Goal: Information Seeking & Learning: Learn about a topic

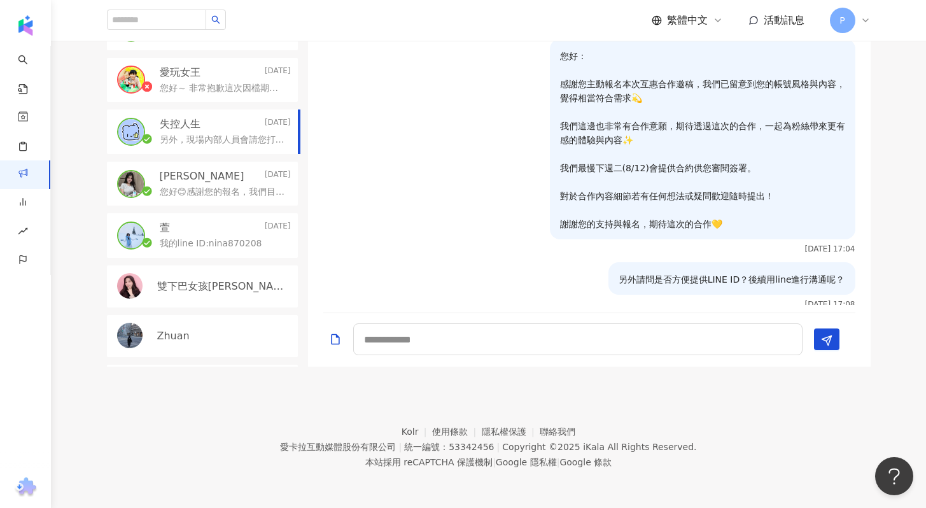
scroll to position [291, 0]
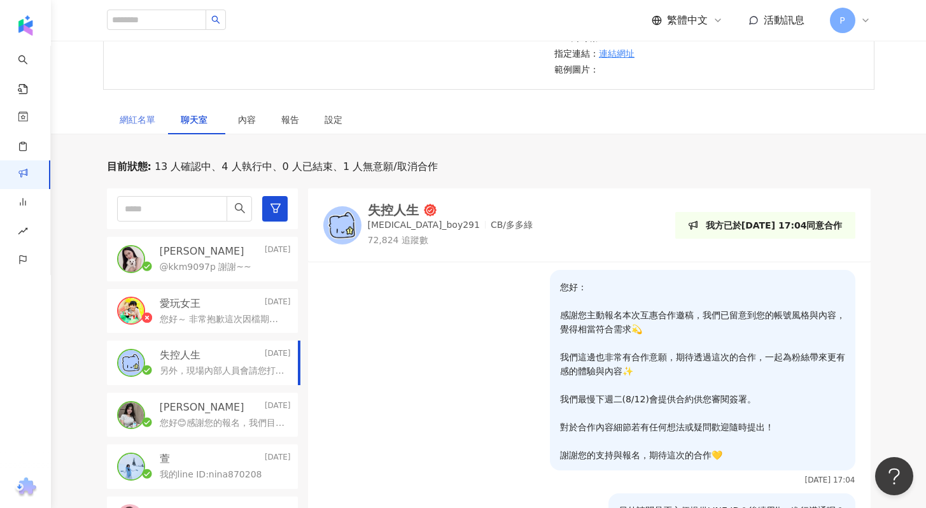
click at [134, 110] on div "網紅名單" at bounding box center [137, 119] width 61 height 29
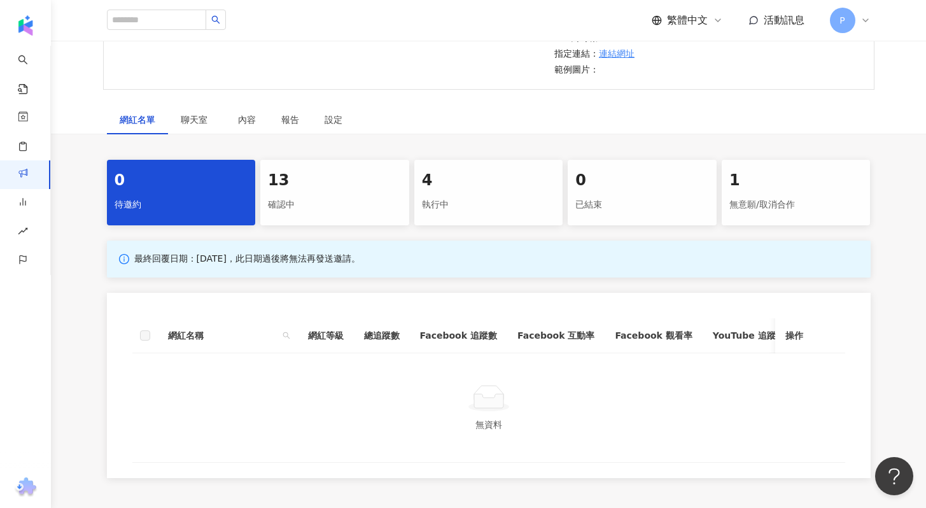
click at [338, 200] on div "確認中" at bounding box center [335, 205] width 134 height 22
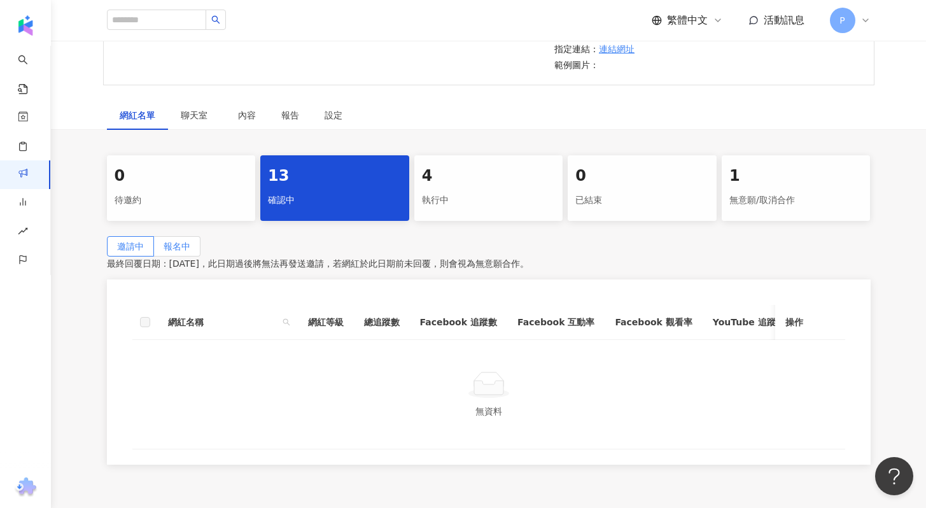
scroll to position [296, 0]
click at [190, 251] on span "報名中" at bounding box center [177, 246] width 27 height 10
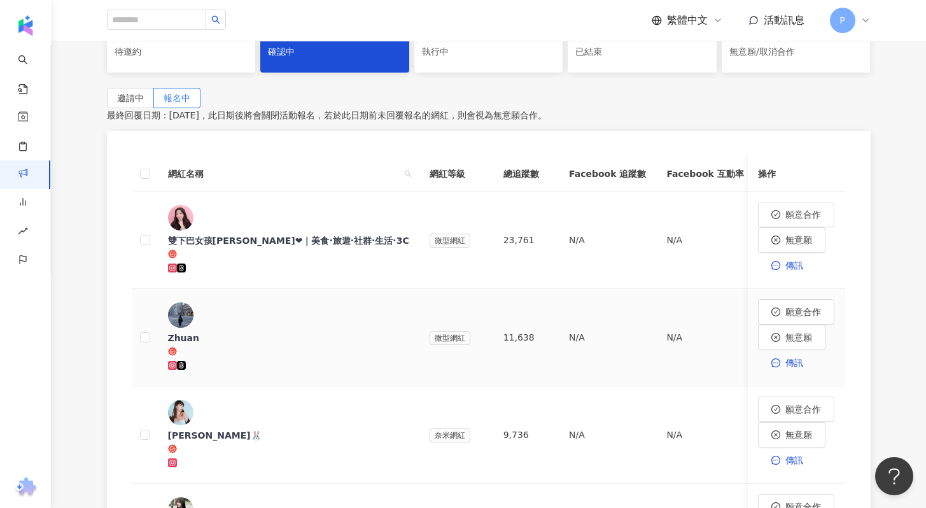
scroll to position [444, 0]
click at [232, 234] on div "雙下巴女孩[PERSON_NAME]❤｜美食·旅遊·社群·生活·3C" at bounding box center [288, 240] width 241 height 13
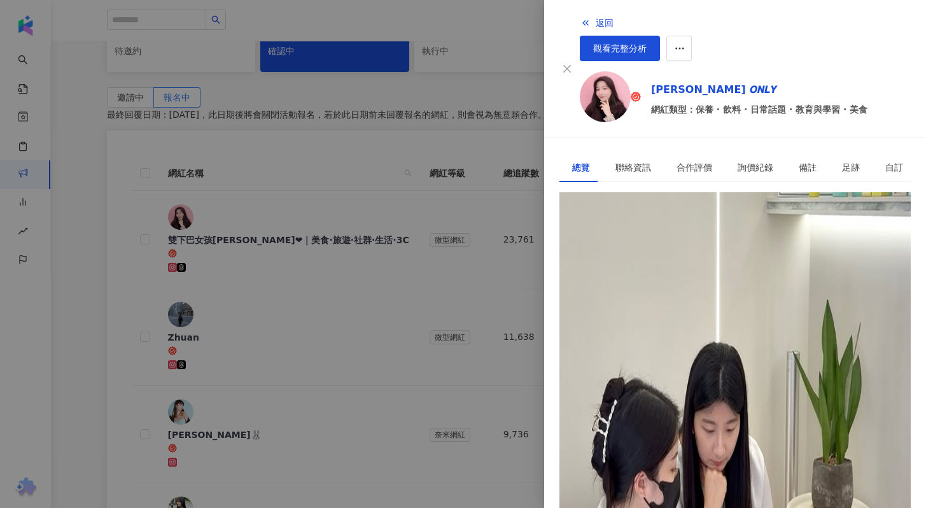
click at [216, 271] on div at bounding box center [463, 254] width 926 height 508
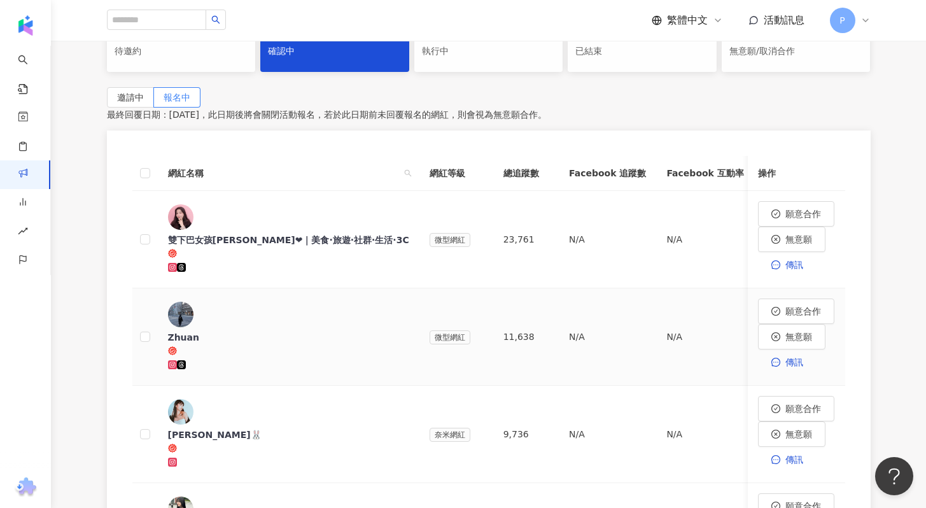
click at [214, 331] on div "Zhuan" at bounding box center [288, 337] width 241 height 13
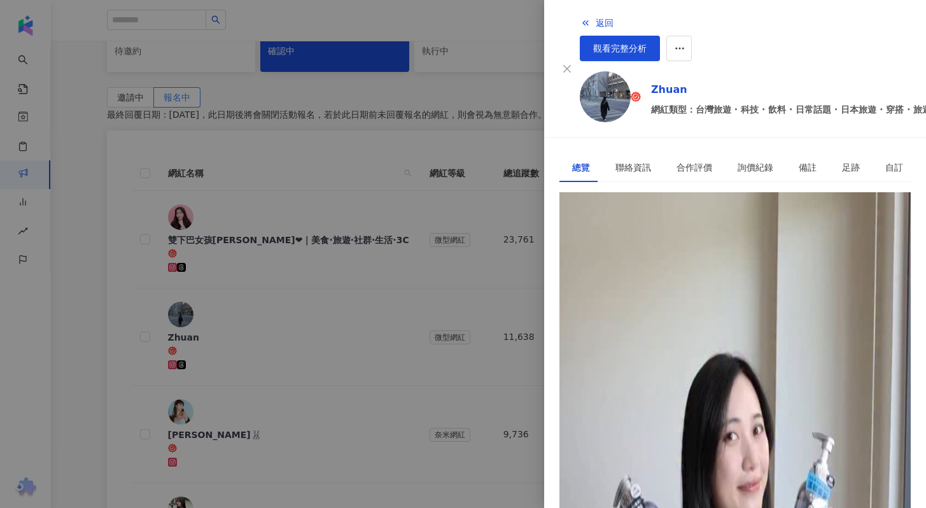
drag, startPoint x: 573, startPoint y: 217, endPoint x: 590, endPoint y: 217, distance: 16.5
click at [590, 229] on div "[PERSON_NAME] | zhuan_zhuan_daily [URL][DOMAIN_NAME] 95 K-Score : 優良 近期一到三個月積極發…" at bounding box center [734, 503] width 351 height 548
copy div "[URL][DOMAIN_NAME]"
click at [513, 92] on div at bounding box center [463, 254] width 926 height 508
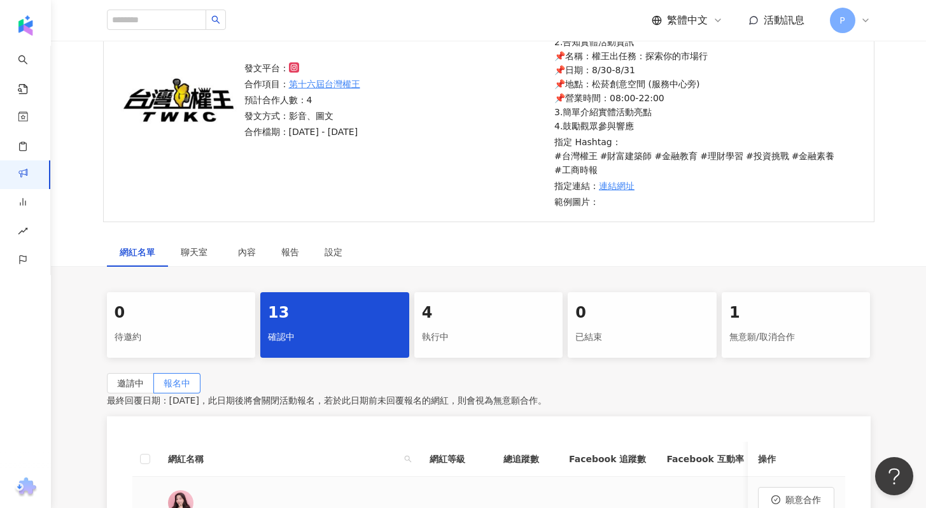
scroll to position [8, 0]
